Goal: Task Accomplishment & Management: Use online tool/utility

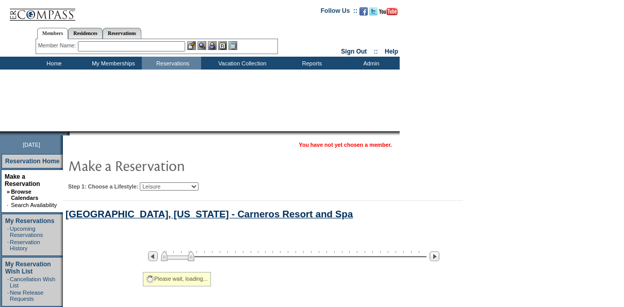
select select "Leisure"
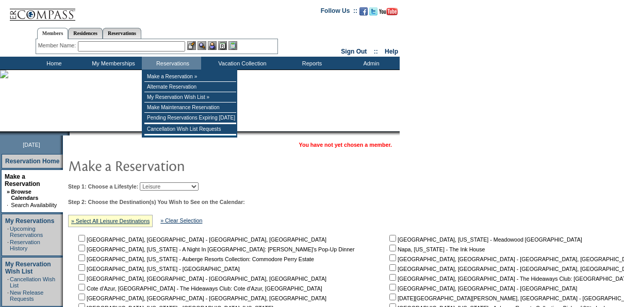
click at [158, 45] on input "text" at bounding box center [131, 46] width 107 height 10
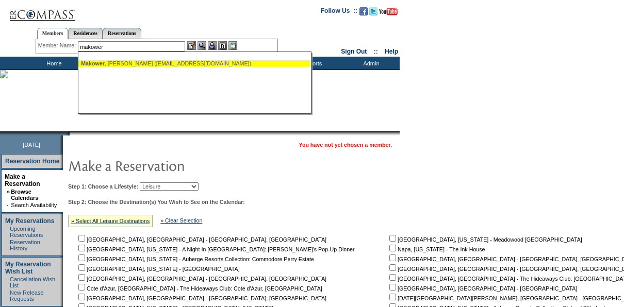
click at [142, 68] on ul "Makower , Josh (jmakower@exploramed.com)" at bounding box center [194, 63] width 232 height 11
click at [143, 64] on div "Makower , Josh (jmakower@exploramed.com)" at bounding box center [194, 63] width 227 height 6
type input "Makower, Josh (jmakower@exploramed.com)"
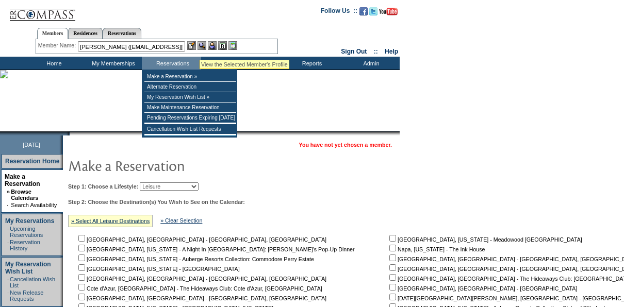
click at [204, 46] on img at bounding box center [202, 45] width 9 height 9
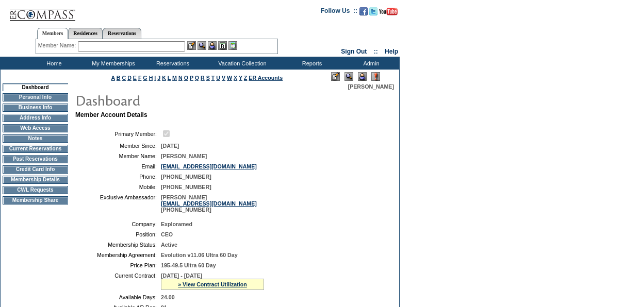
click at [364, 77] on img at bounding box center [362, 76] width 9 height 9
